Goal: Information Seeking & Learning: Learn about a topic

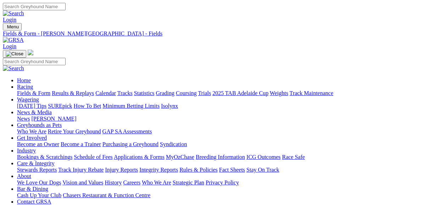
scroll to position [134, 0]
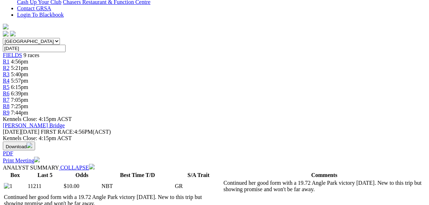
scroll to position [199, 0]
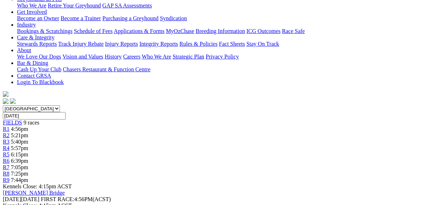
scroll to position [85, 0]
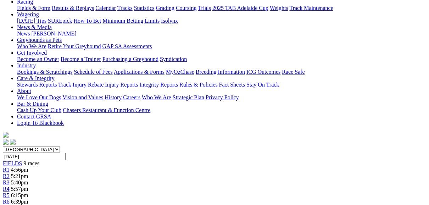
click at [22, 160] on span "FIELDS" at bounding box center [12, 163] width 19 height 6
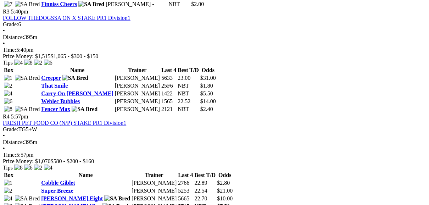
scroll to position [596, 0]
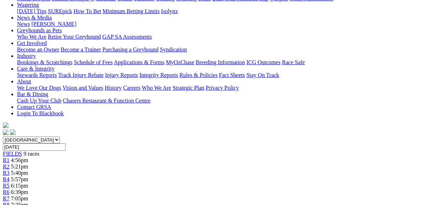
scroll to position [57, 0]
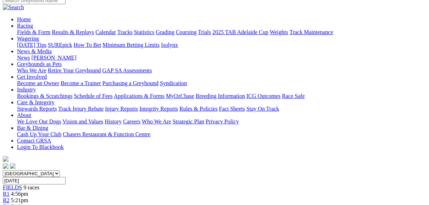
scroll to position [28, 0]
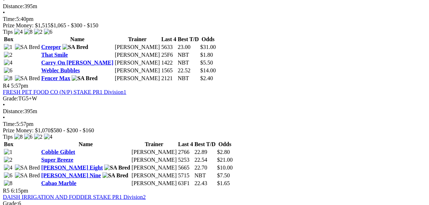
scroll to position [596, 0]
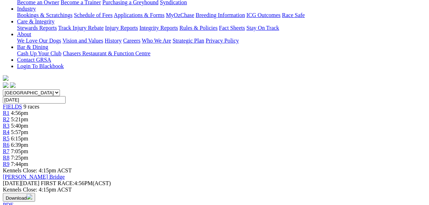
scroll to position [28, 0]
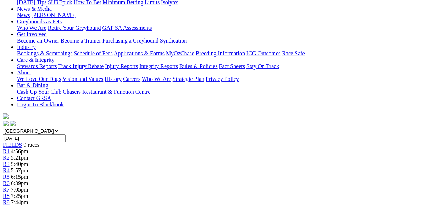
scroll to position [114, 0]
